Goal: Task Accomplishment & Management: Use online tool/utility

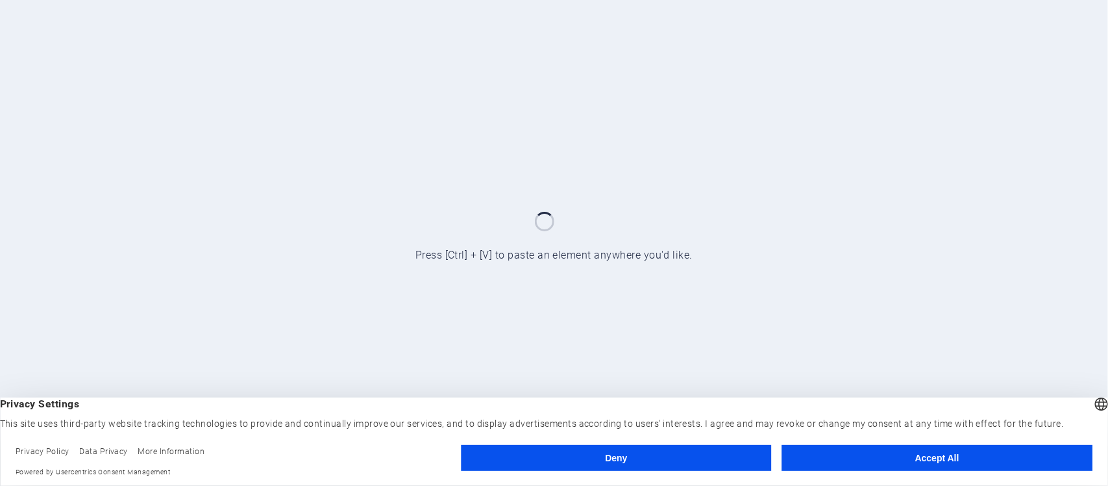
click at [952, 185] on div at bounding box center [554, 243] width 1108 height 486
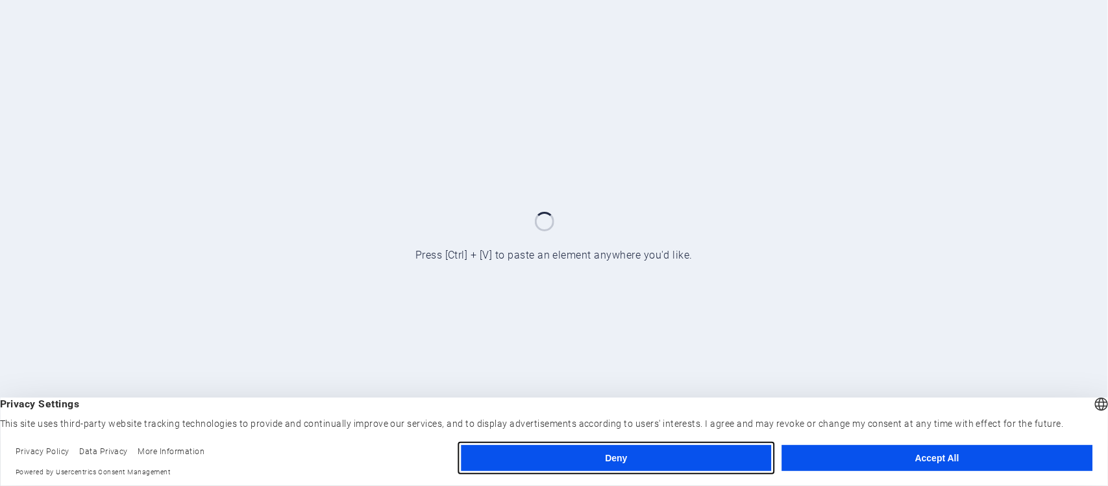
click at [620, 455] on button "Deny" at bounding box center [616, 458] width 310 height 26
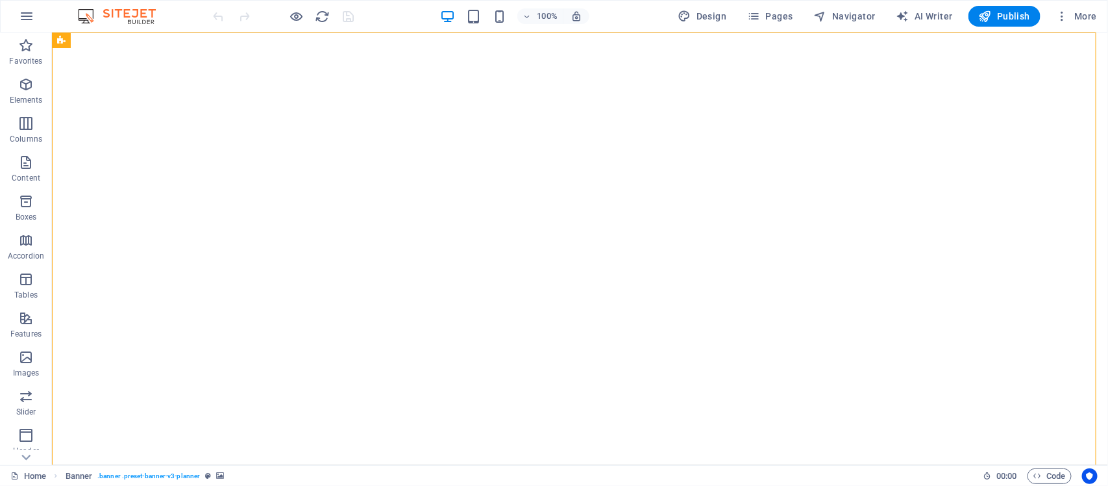
click at [131, 17] on img at bounding box center [123, 16] width 97 height 16
click at [82, 15] on img at bounding box center [123, 16] width 97 height 16
click at [92, 18] on img at bounding box center [123, 16] width 97 height 16
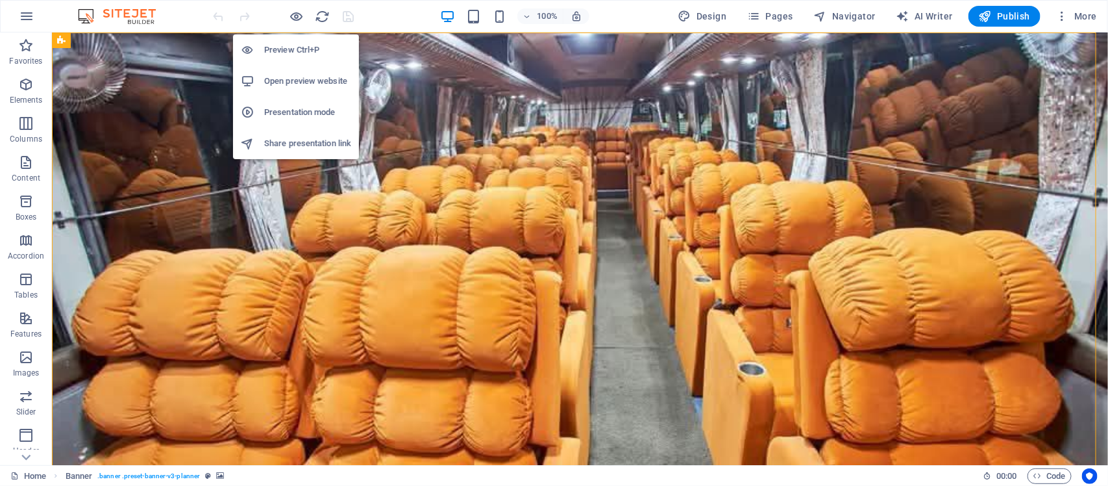
drag, startPoint x: 296, startPoint y: 15, endPoint x: 302, endPoint y: 93, distance: 78.1
click at [303, 95] on body "[DOMAIN_NAME] Home Favorites Elements Columns Content Boxes Accordion Tables Fe…" at bounding box center [554, 243] width 1108 height 486
click at [301, 82] on h6 "Open preview website" at bounding box center [307, 81] width 87 height 16
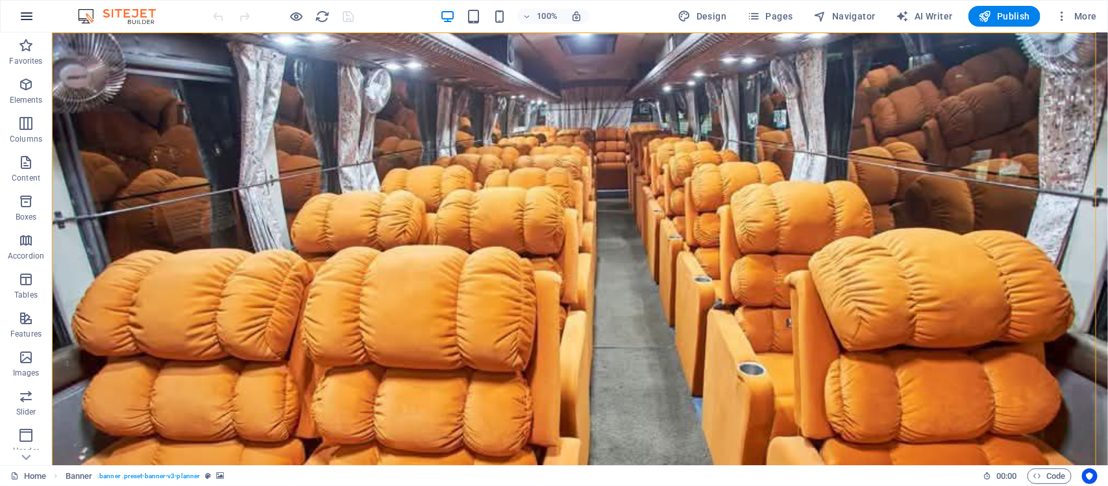
click at [26, 13] on icon "button" at bounding box center [27, 16] width 16 height 16
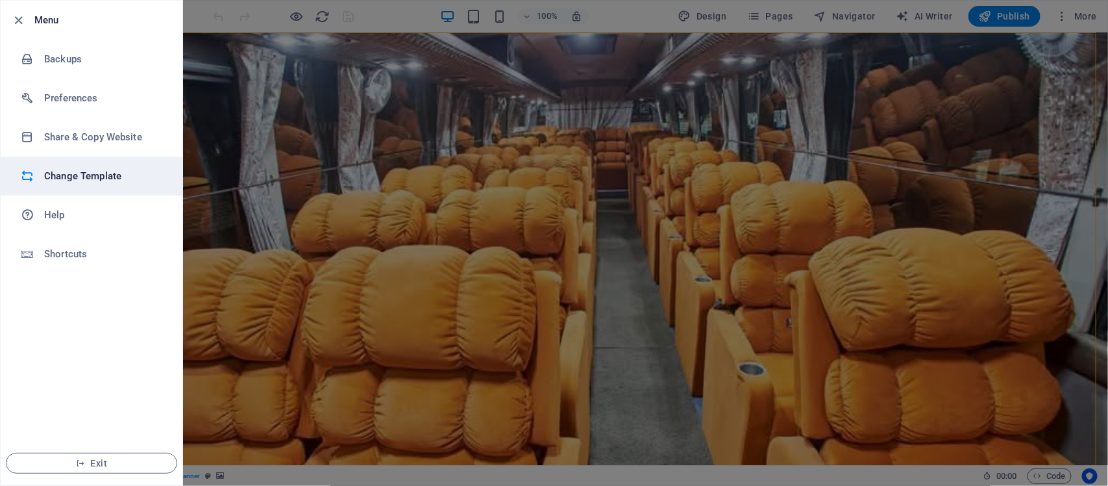
click at [60, 176] on h6 "Change Template" at bounding box center [104, 176] width 120 height 16
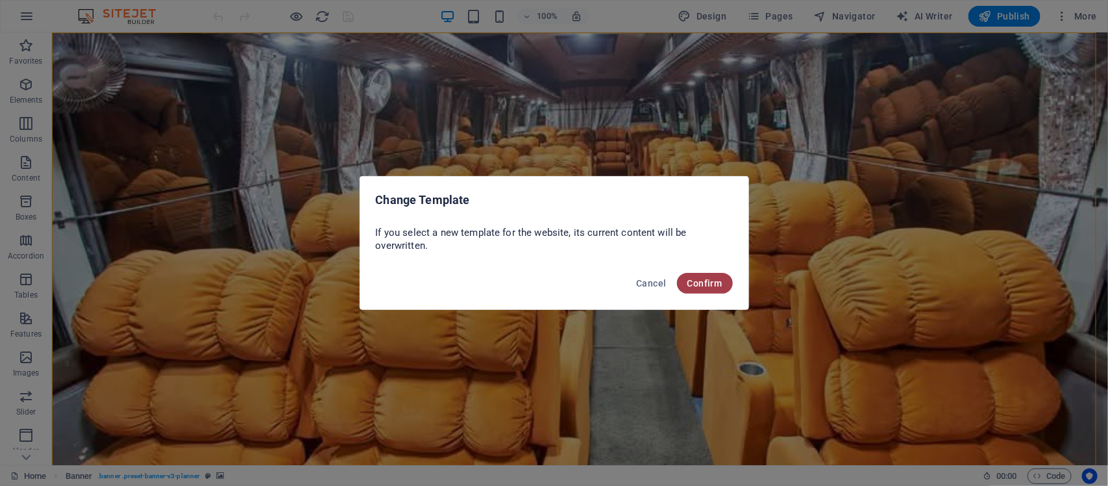
click at [712, 284] on span "Confirm" at bounding box center [705, 283] width 35 height 10
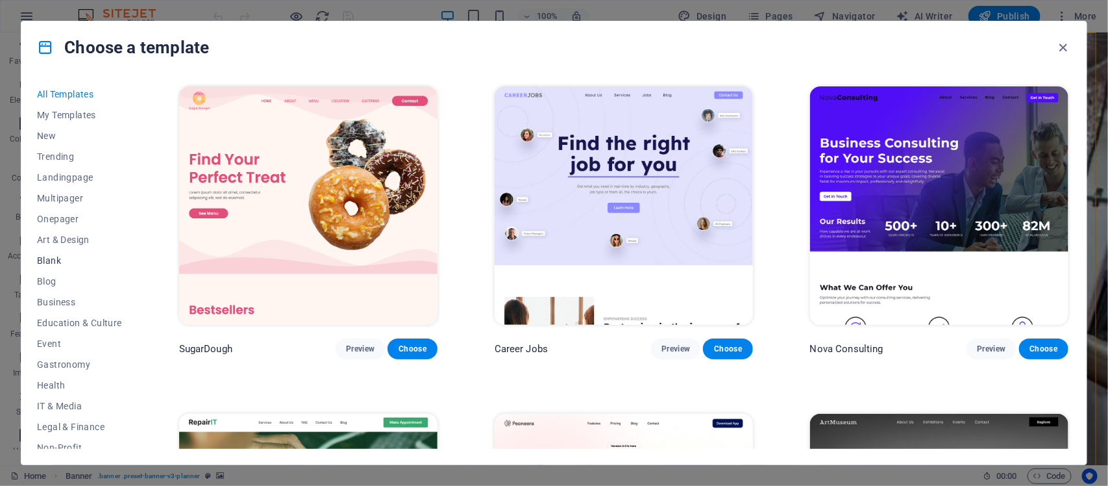
click at [52, 260] on span "Blank" at bounding box center [79, 260] width 85 height 10
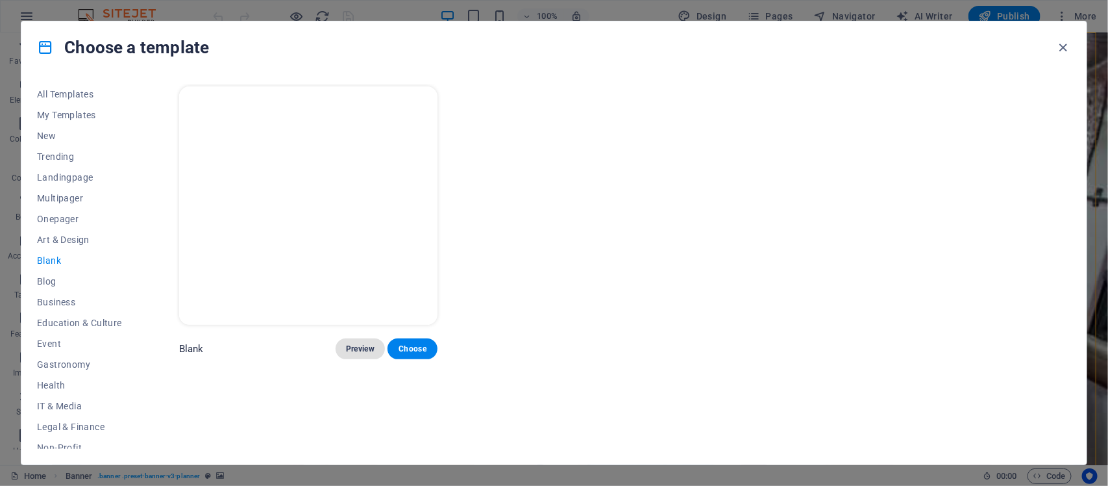
click at [365, 343] on span "Preview" at bounding box center [360, 348] width 29 height 10
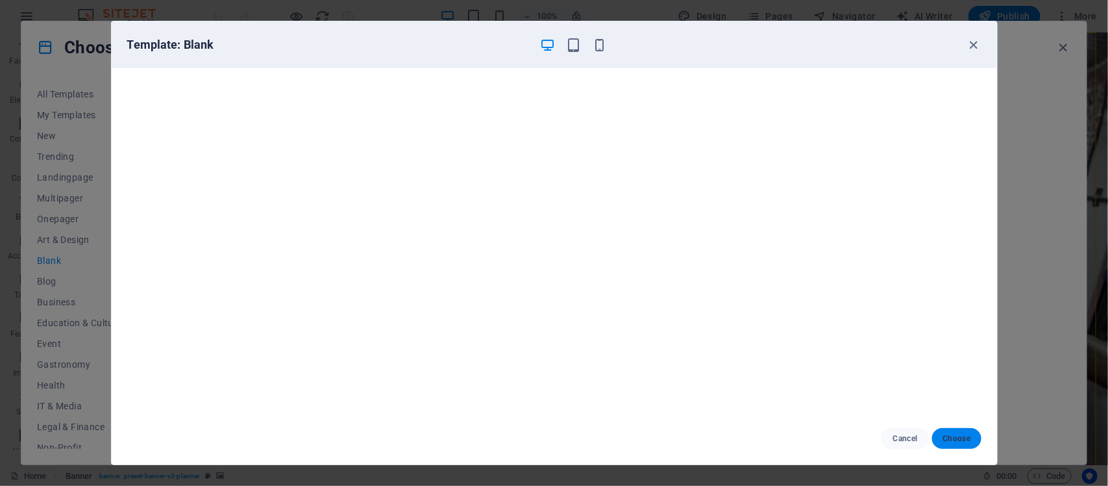
click at [962, 438] on span "Choose" at bounding box center [957, 438] width 28 height 10
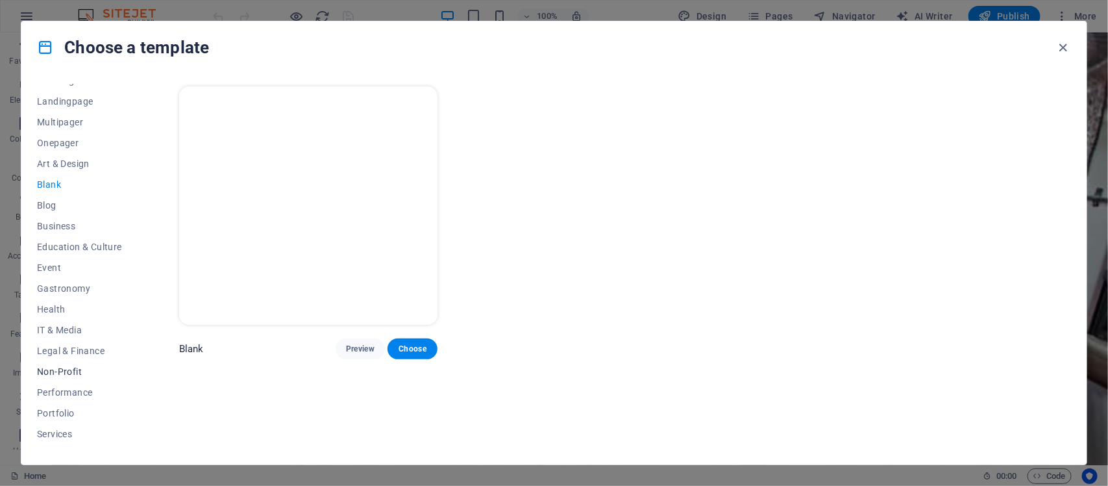
scroll to position [108, 0]
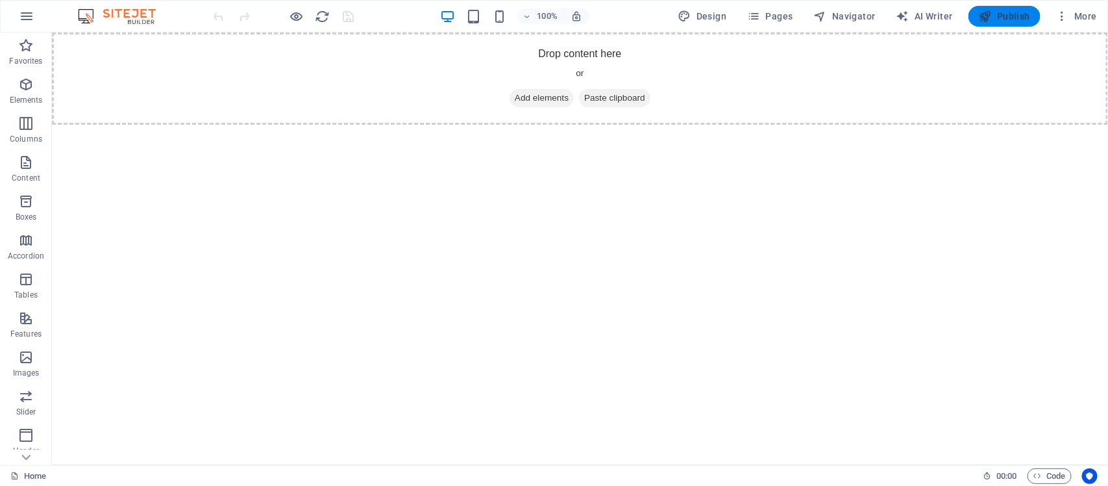
click at [990, 18] on icon "button" at bounding box center [985, 16] width 13 height 13
click at [299, 50] on h6 "Preview Ctrl+P" at bounding box center [307, 50] width 87 height 16
